Goal: Task Accomplishment & Management: Manage account settings

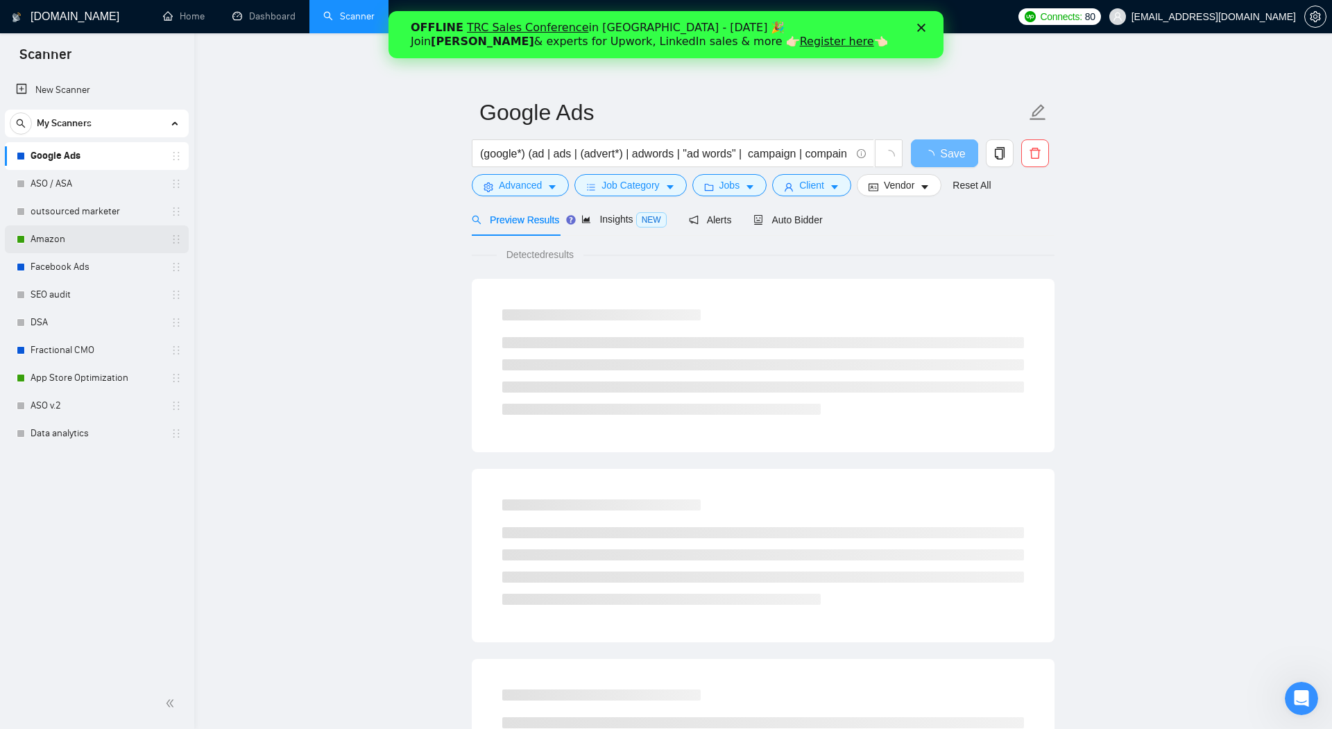
click at [67, 238] on link "Amazon" at bounding box center [97, 239] width 132 height 28
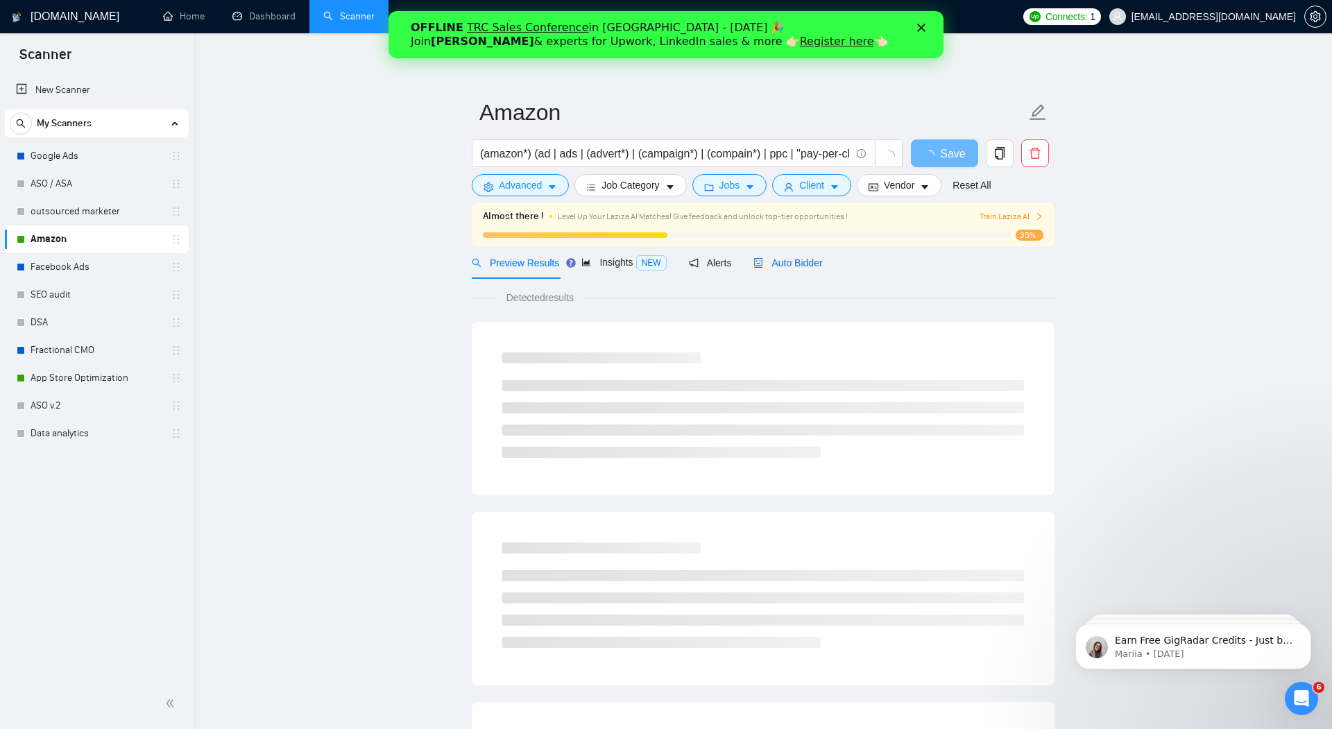
click at [803, 261] on span "Auto Bidder" at bounding box center [787, 262] width 69 height 11
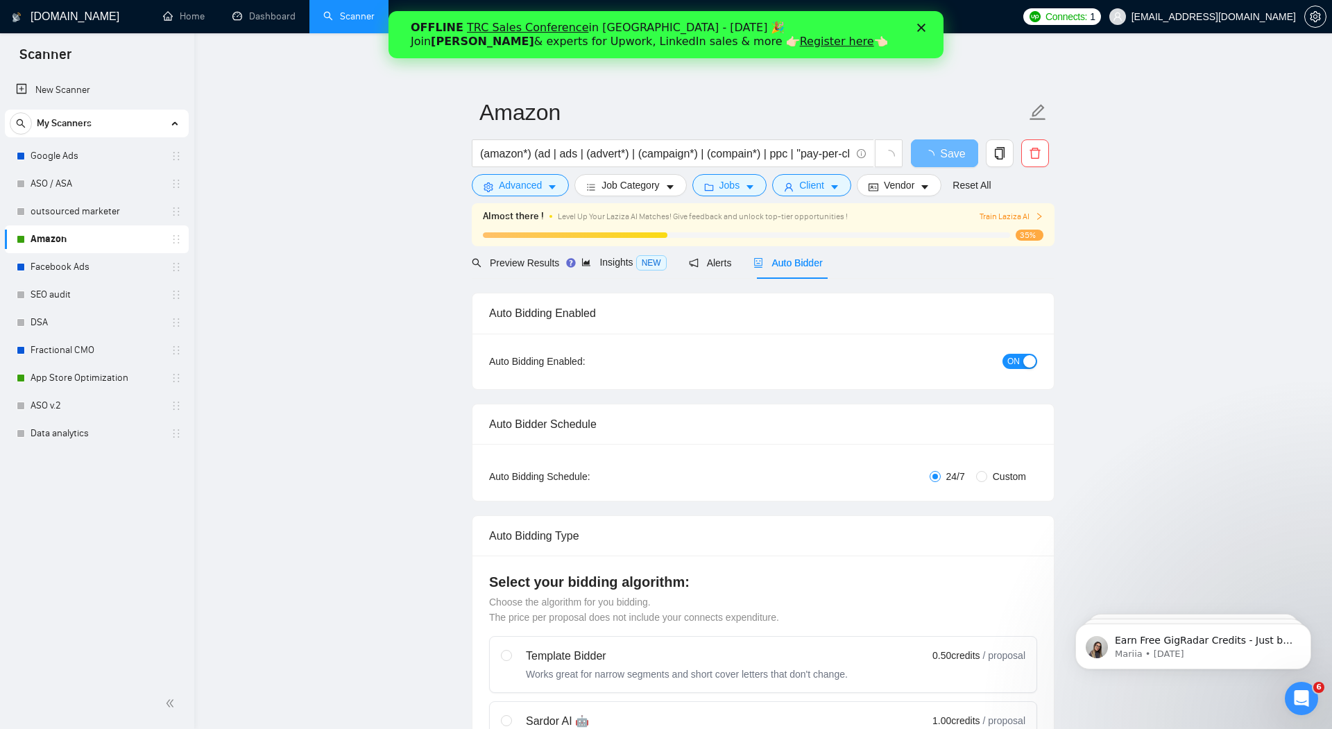
radio input "false"
radio input "true"
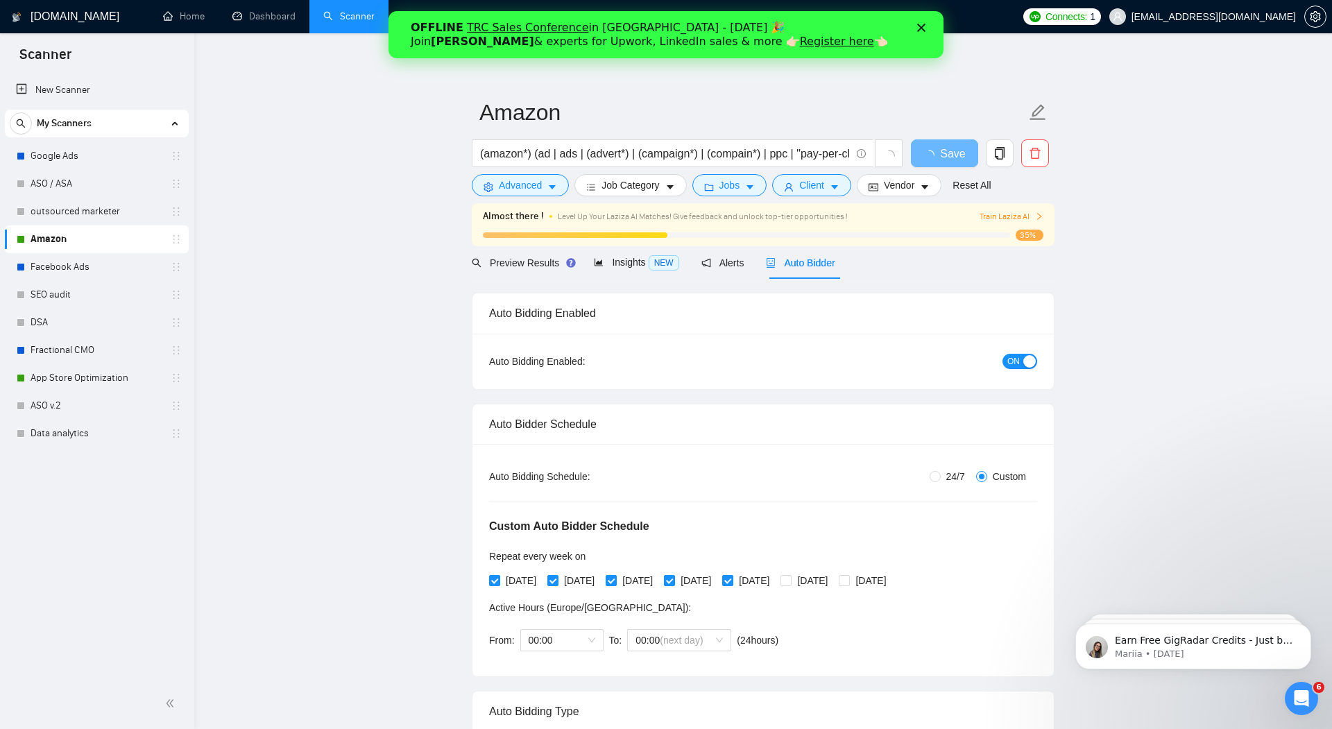
click at [1020, 363] on button "ON" at bounding box center [1019, 361] width 35 height 15
click at [938, 153] on span "Save" at bounding box center [944, 153] width 25 height 17
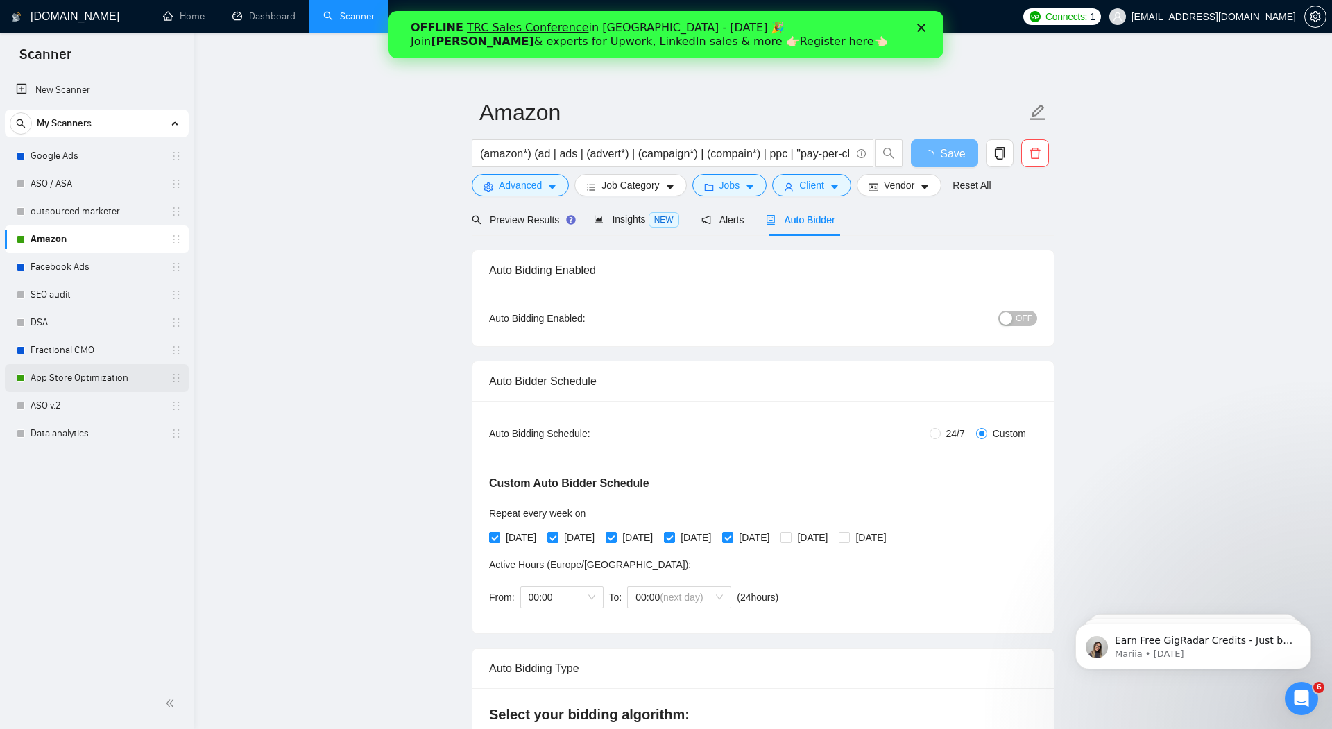
click at [67, 377] on link "App Store Optimization" at bounding box center [97, 378] width 132 height 28
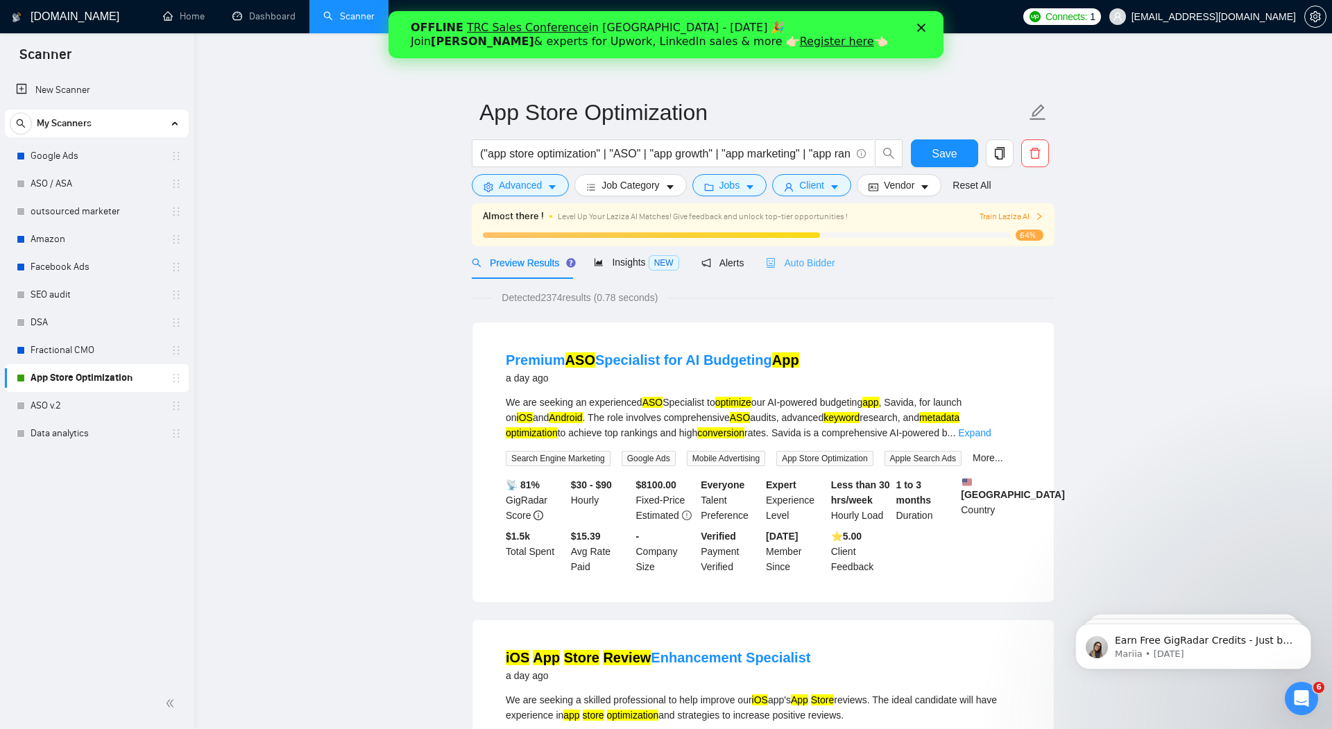
click at [818, 250] on div "Auto Bidder" at bounding box center [800, 262] width 69 height 33
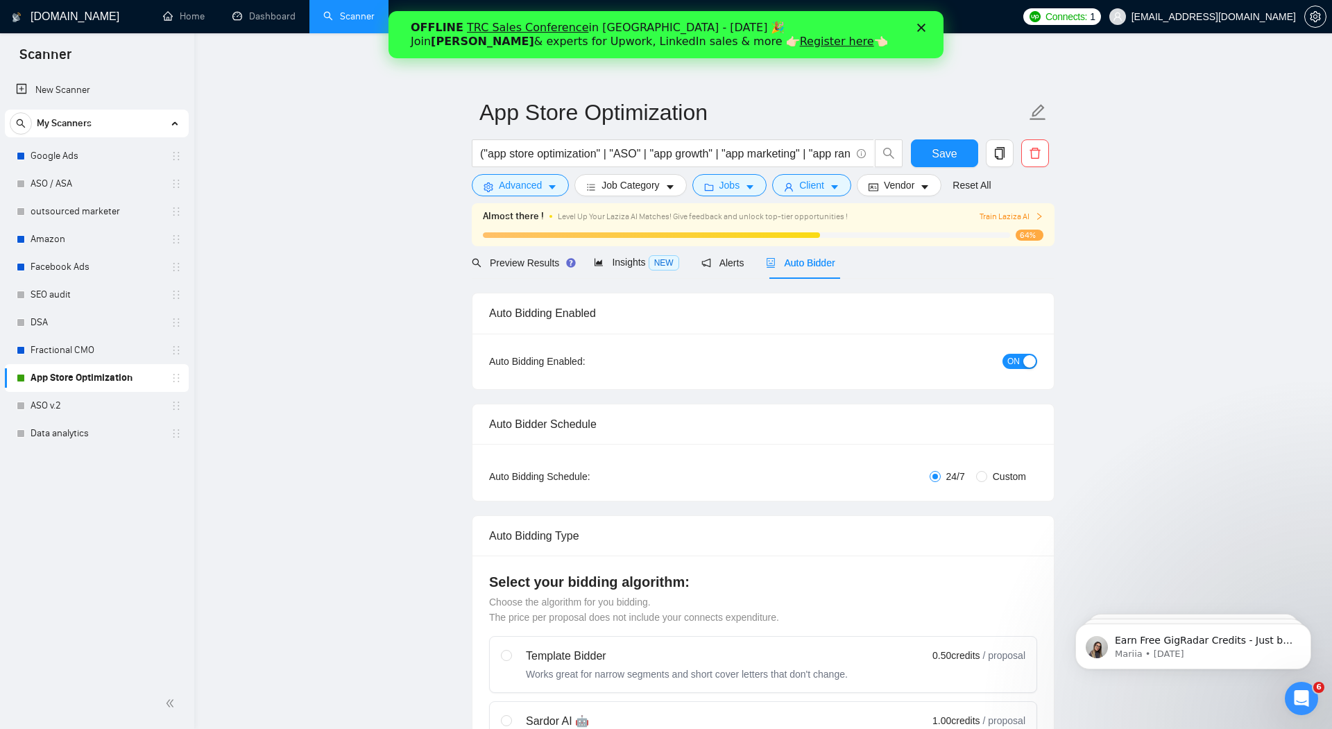
click at [1024, 366] on div "button" at bounding box center [1029, 361] width 12 height 12
click at [943, 159] on span "Save" at bounding box center [944, 153] width 25 height 17
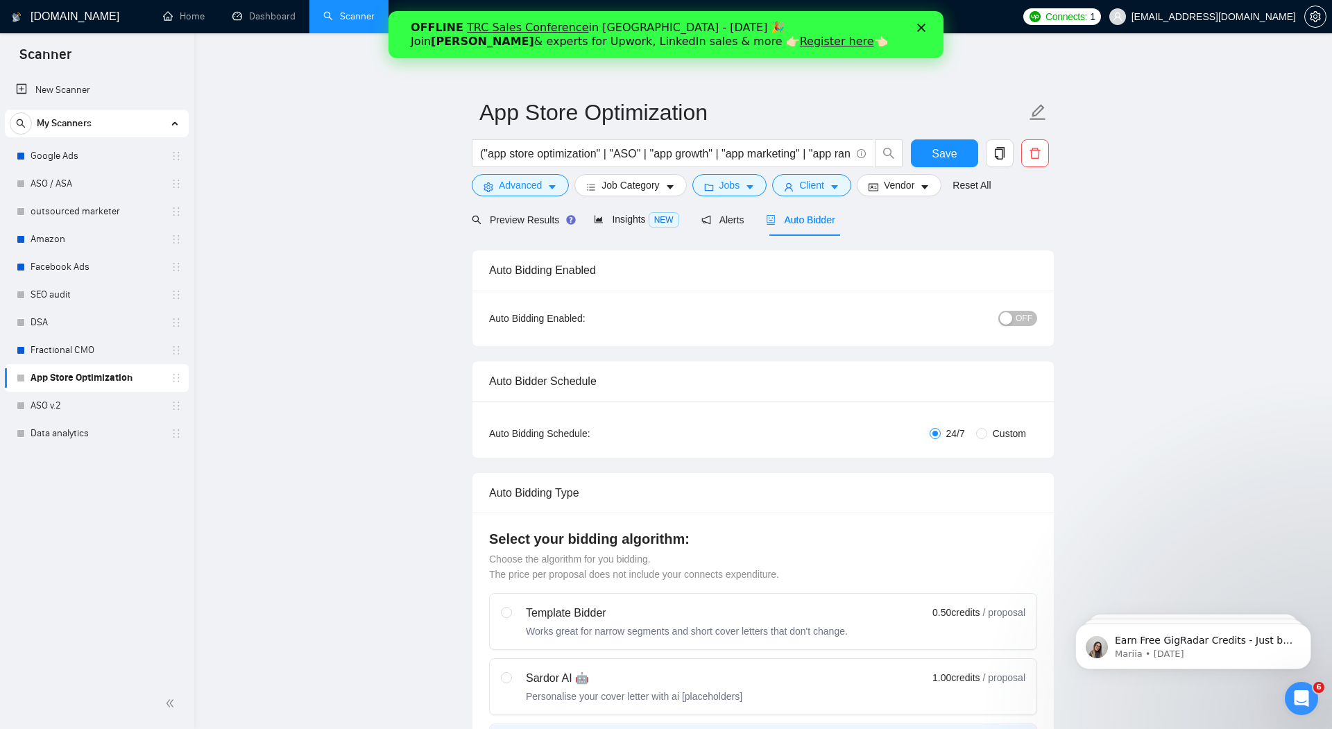
click at [923, 24] on icon "Close" at bounding box center [921, 28] width 8 height 8
